Goal: Task Accomplishment & Management: Use online tool/utility

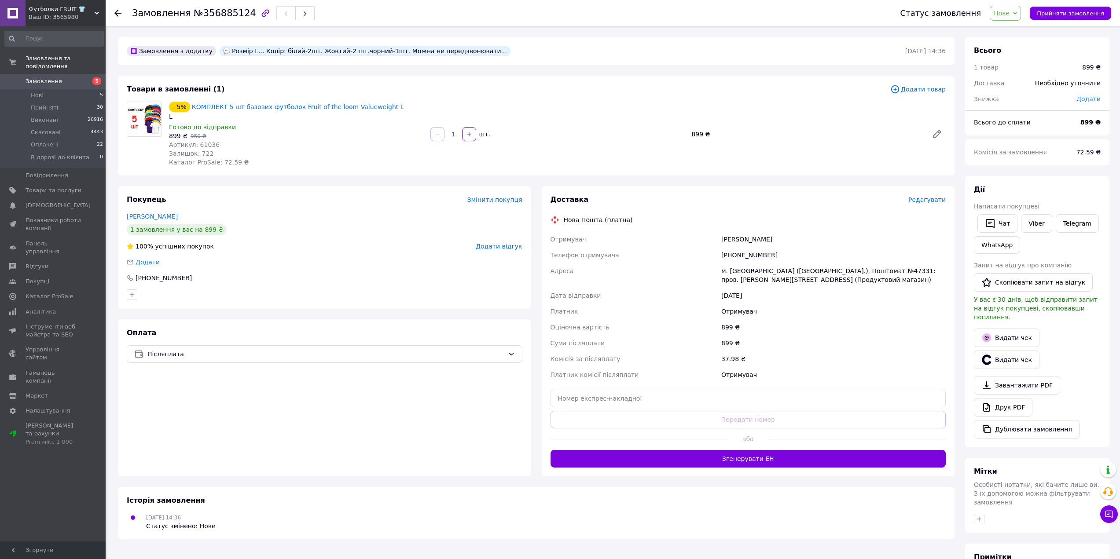
click at [744, 255] on div "[PHONE_NUMBER]" at bounding box center [833, 255] width 228 height 16
copy div "[PHONE_NUMBER]"
click at [746, 240] on div "[PERSON_NAME]" at bounding box center [833, 239] width 228 height 16
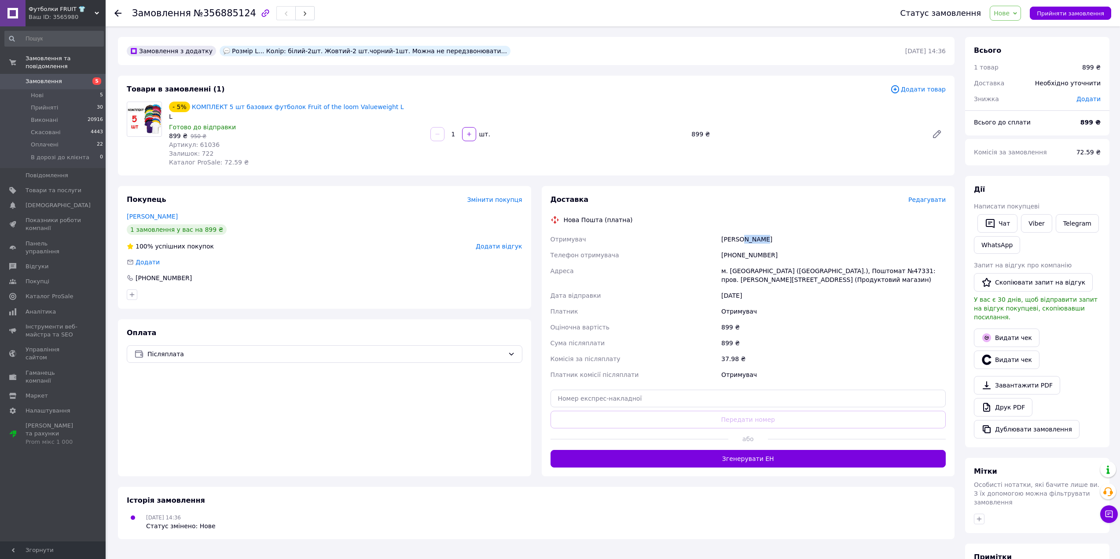
click at [746, 240] on div "[PERSON_NAME]" at bounding box center [833, 239] width 228 height 16
copy div "[PERSON_NAME]"
click at [737, 273] on div "м. [GEOGRAPHIC_DATA] ([GEOGRAPHIC_DATA].), Поштомат №47331: пров. [PERSON_NAME]…" at bounding box center [833, 275] width 228 height 25
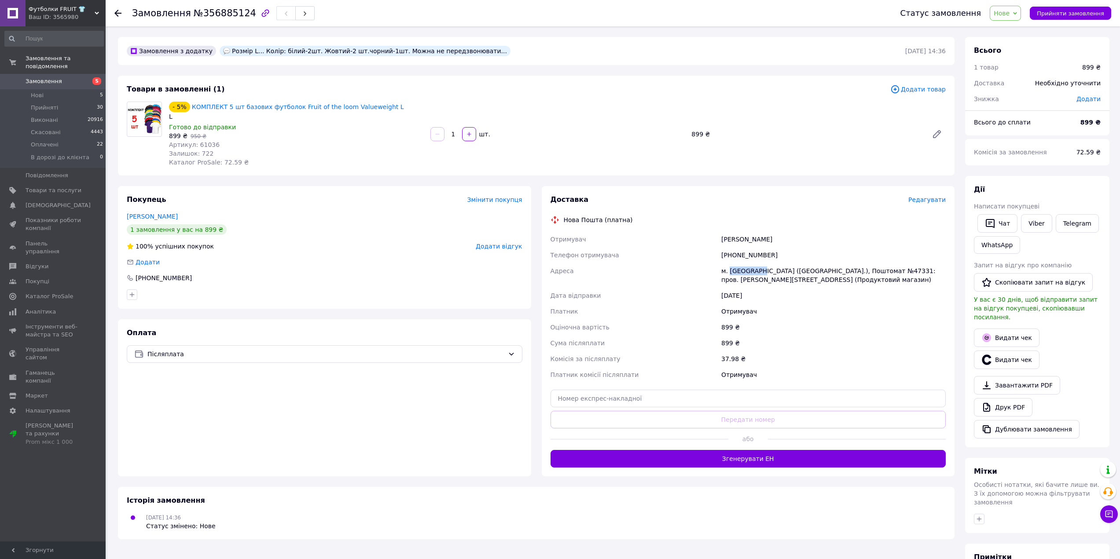
copy div "[GEOGRAPHIC_DATA]"
click at [858, 270] on div "м. [GEOGRAPHIC_DATA] ([GEOGRAPHIC_DATA].), Поштомат №47331: пров. [PERSON_NAME]…" at bounding box center [833, 275] width 228 height 25
copy div "47331"
click at [1017, 18] on span "Нове" at bounding box center [1004, 13] width 31 height 15
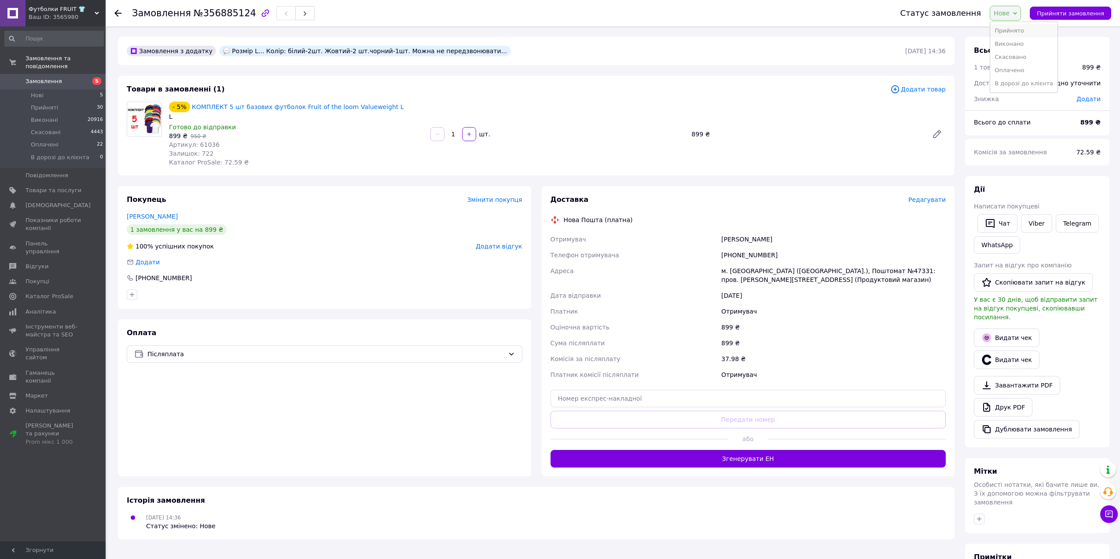
click at [1022, 27] on li "Прийнято" at bounding box center [1023, 30] width 67 height 13
click at [757, 404] on input "text" at bounding box center [748, 399] width 396 height 18
paste input "20451225138485"
type input "20451225138485"
click at [762, 423] on button "Передати номер" at bounding box center [748, 420] width 396 height 18
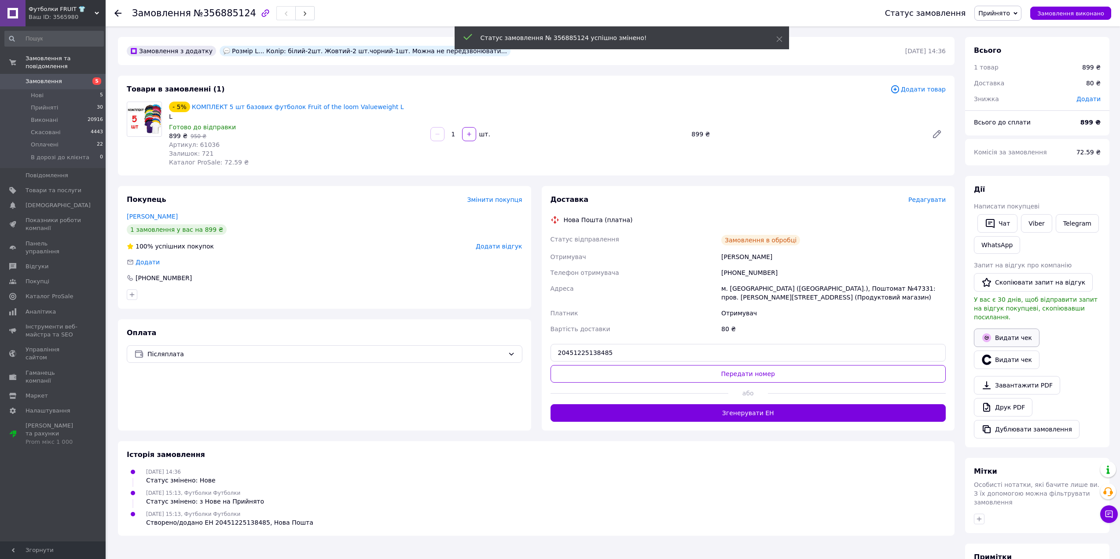
click at [1011, 329] on button "Видати чек" at bounding box center [1007, 338] width 66 height 18
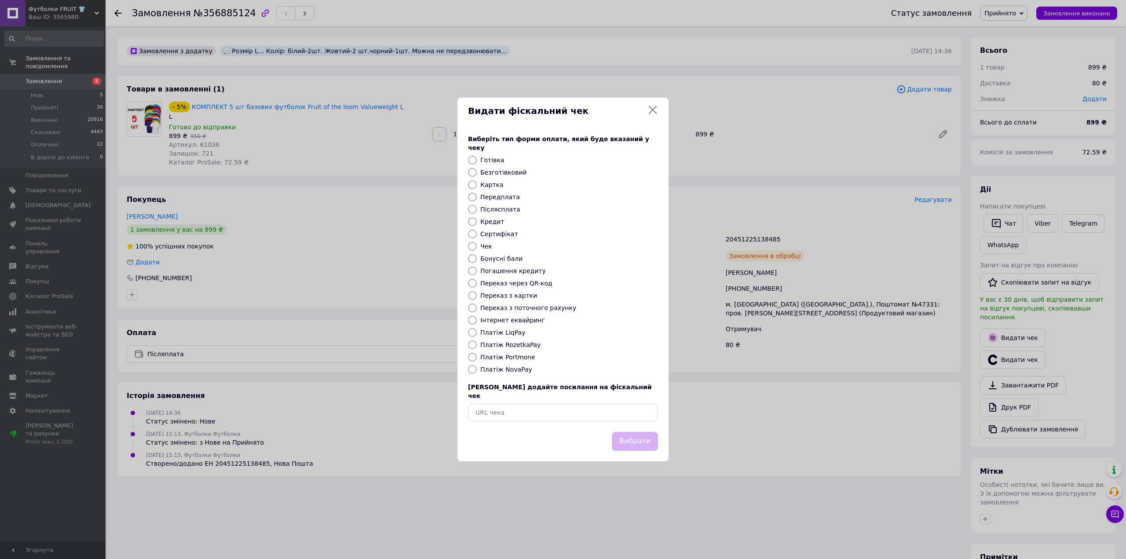
click at [502, 368] on label "Платіж NovaPay" at bounding box center [506, 369] width 52 height 7
click at [477, 368] on input "Платіж NovaPay" at bounding box center [472, 369] width 9 height 9
radio input "true"
click at [648, 439] on button "Вибрати" at bounding box center [635, 441] width 46 height 19
